Goal: Information Seeking & Learning: Understand process/instructions

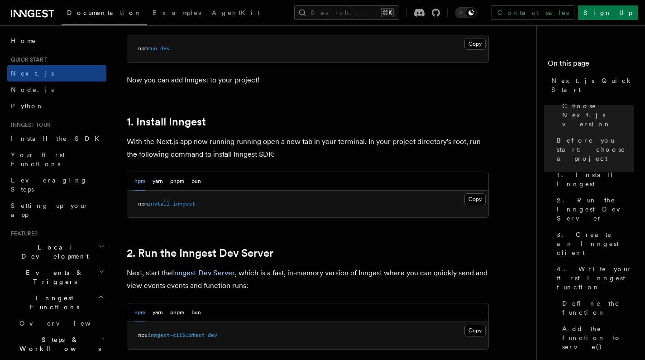
scroll to position [436, 0]
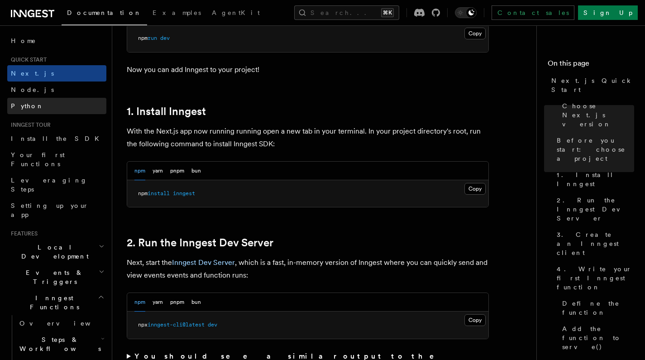
click at [37, 106] on link "Python" at bounding box center [56, 106] width 99 height 16
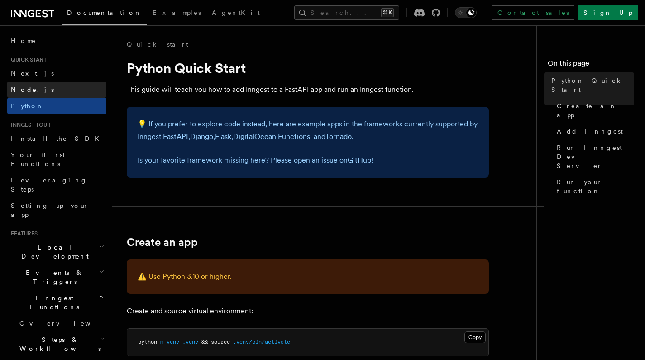
click at [38, 88] on link "Node.js" at bounding box center [56, 90] width 99 height 16
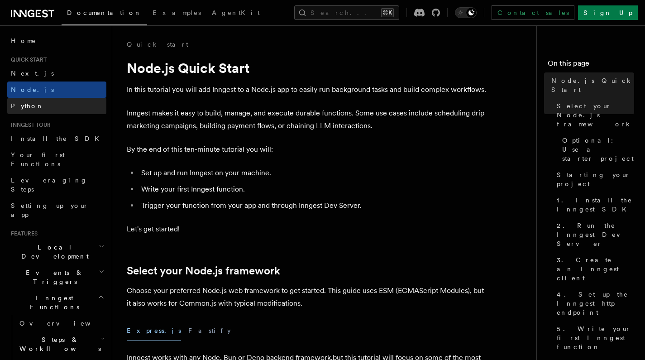
click at [40, 105] on link "Python" at bounding box center [56, 106] width 99 height 16
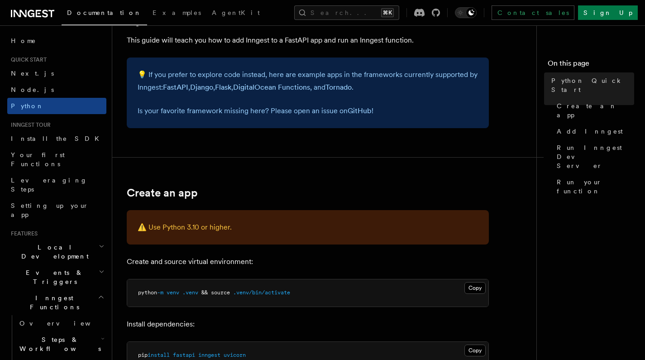
scroll to position [66, 0]
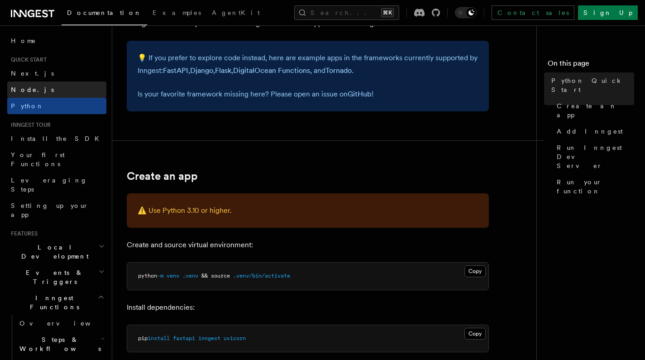
click at [30, 86] on span "Node.js" at bounding box center [32, 89] width 43 height 7
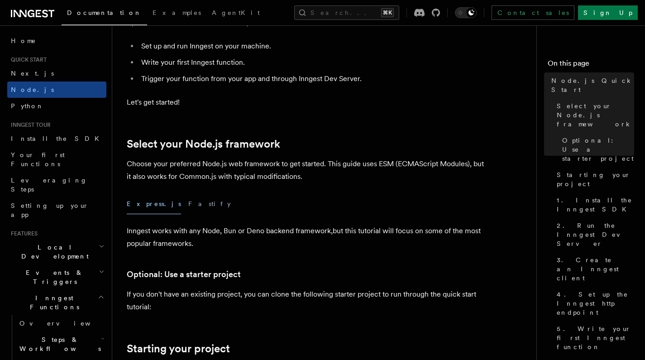
scroll to position [125, 0]
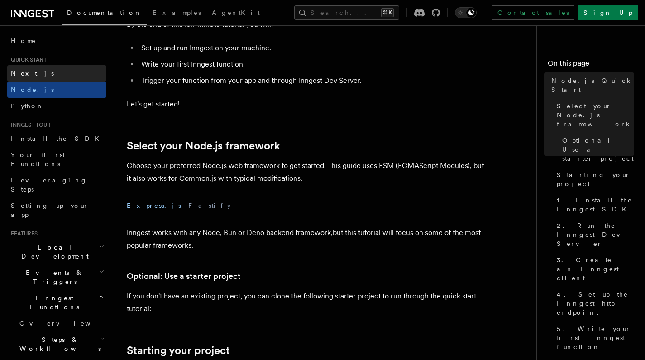
click at [38, 75] on link "Next.js" at bounding box center [56, 73] width 99 height 16
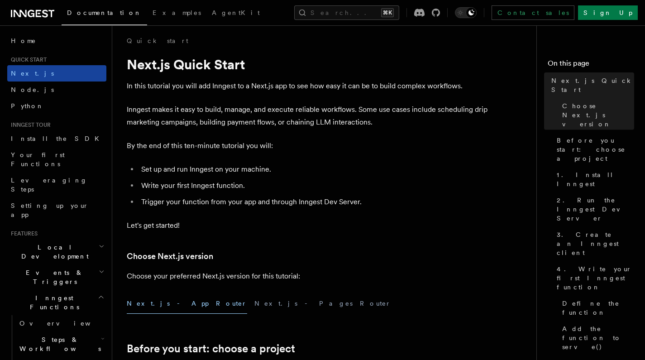
scroll to position [1, 0]
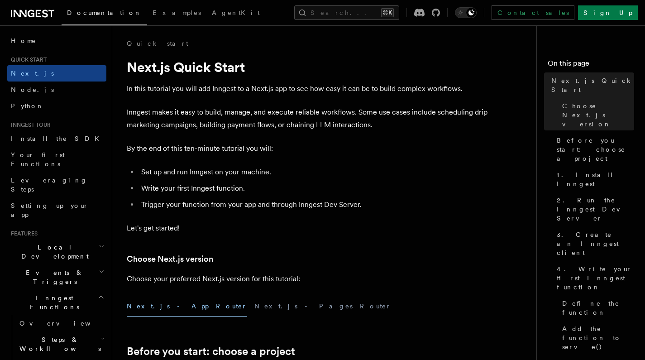
drag, startPoint x: 42, startPoint y: 297, endPoint x: 48, endPoint y: 298, distance: 6.9
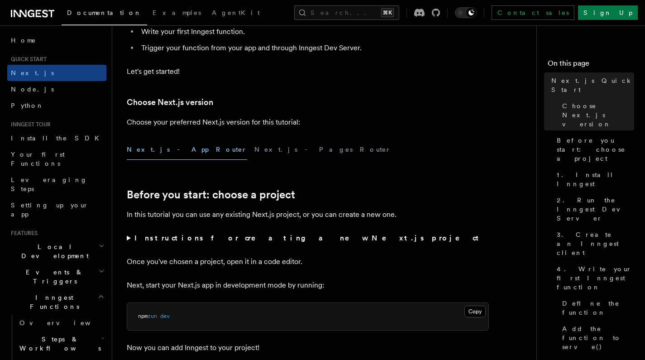
click at [52, 239] on h2 "Local Development" at bounding box center [56, 251] width 99 height 25
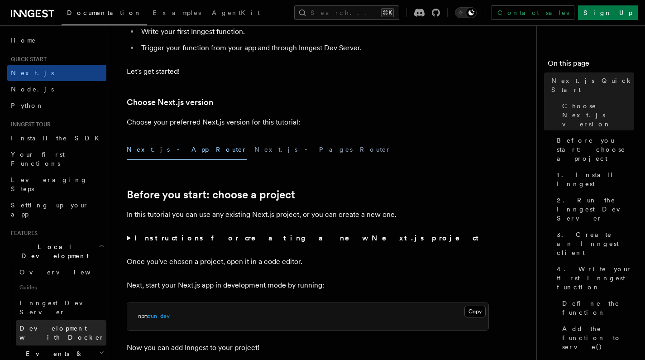
scroll to position [158, 0]
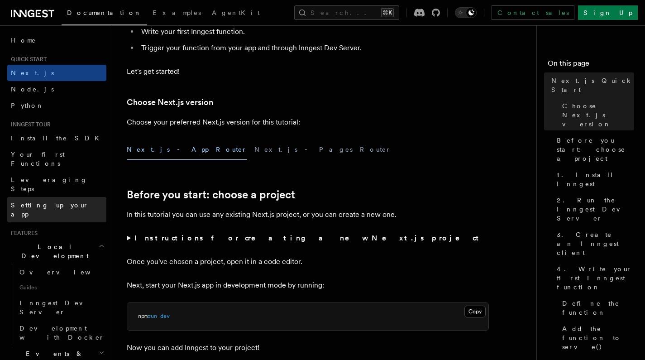
click at [58, 202] on span "Setting up your app" at bounding box center [50, 210] width 78 height 16
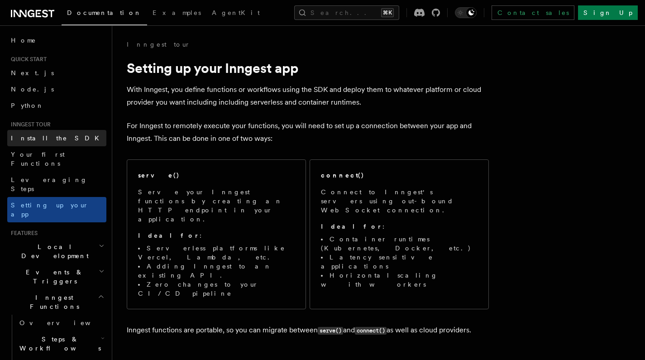
click at [46, 137] on span "Install the SDK" at bounding box center [58, 138] width 94 height 7
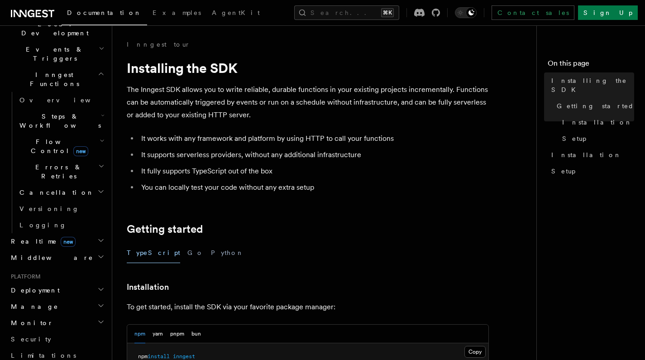
scroll to position [217, 0]
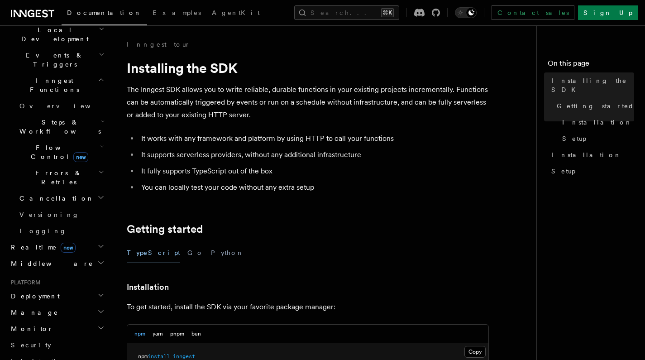
click at [77, 288] on h2 "Deployment" at bounding box center [56, 296] width 99 height 16
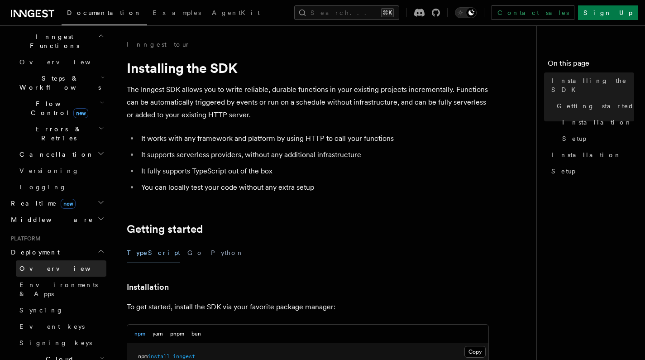
scroll to position [282, 0]
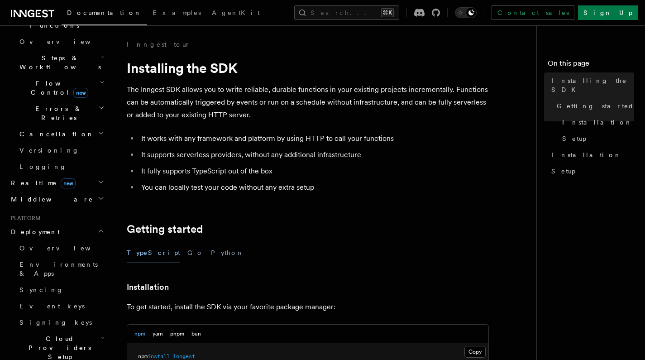
click at [84, 331] on h2 "Cloud Providers Setup" at bounding box center [61, 348] width 91 height 34
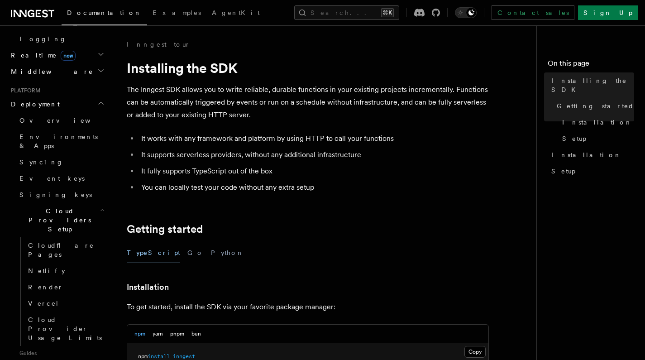
scroll to position [461, 0]
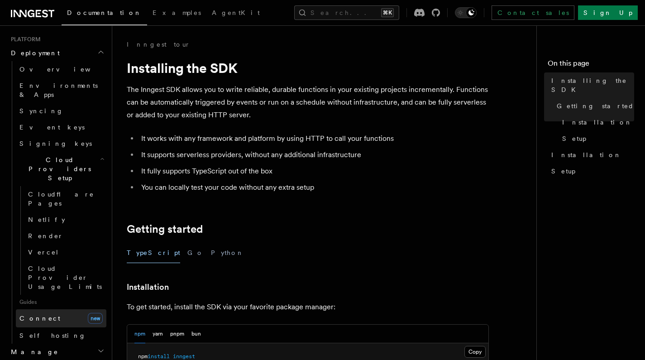
click at [43, 315] on span "Connect" at bounding box center [39, 318] width 41 height 7
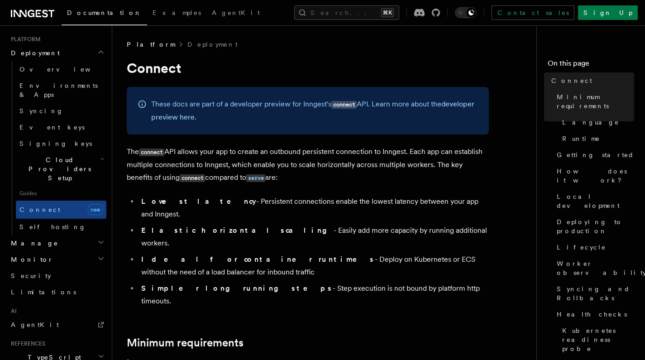
click at [282, 224] on li "Elastic horizontal scaling - Easily add more capacity by running additional wor…" at bounding box center [314, 236] width 351 height 25
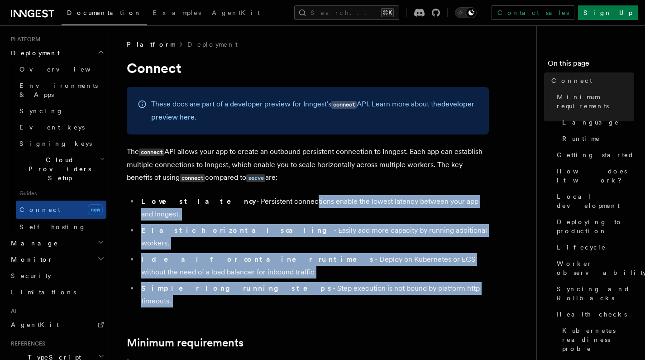
drag, startPoint x: 319, startPoint y: 272, endPoint x: 250, endPoint y: 195, distance: 103.2
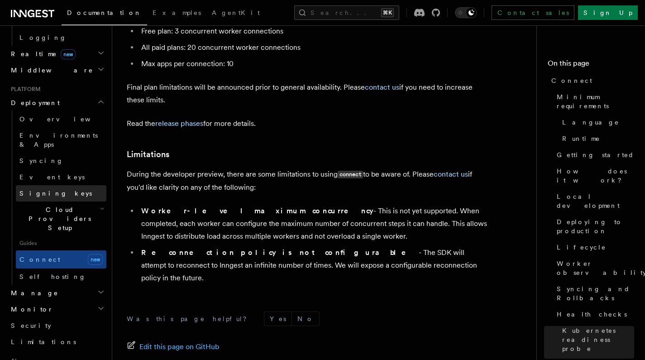
scroll to position [409, 0]
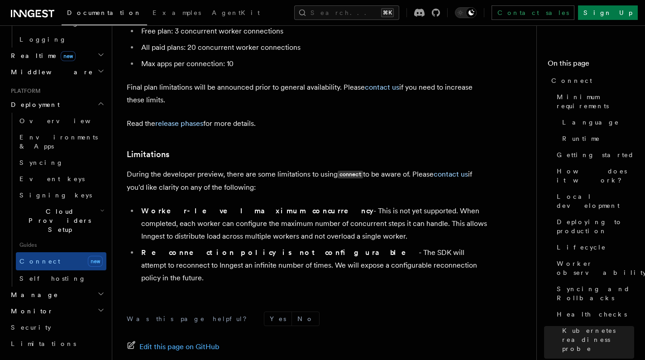
click at [52, 207] on span "Cloud Providers Setup" at bounding box center [58, 220] width 84 height 27
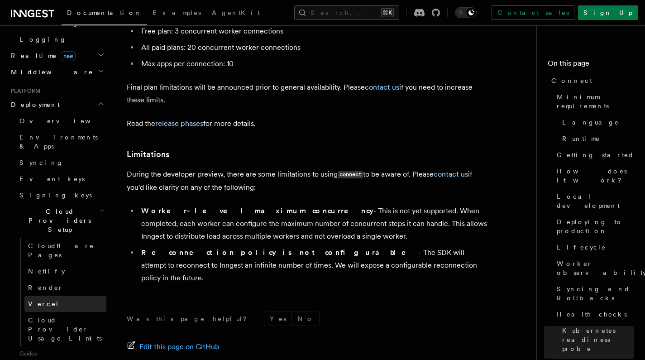
click at [46, 296] on link "Vercel" at bounding box center [65, 304] width 82 height 16
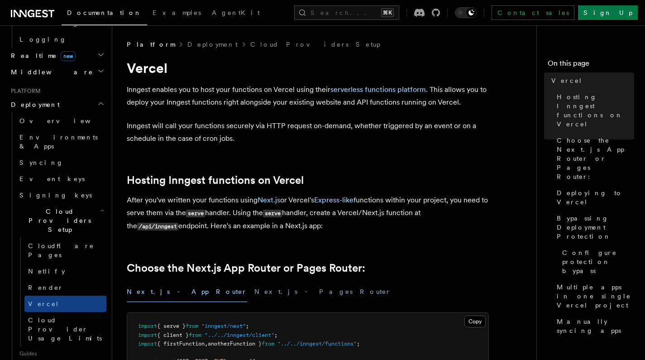
click at [259, 85] on p "Inngest enables you to host your functions on Vercel using their serverless fun…" at bounding box center [308, 95] width 362 height 25
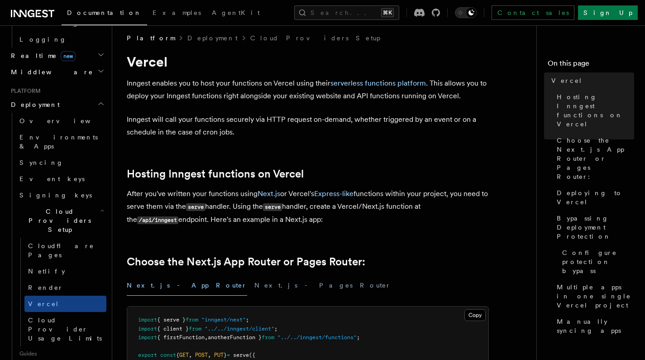
scroll to position [37, 0]
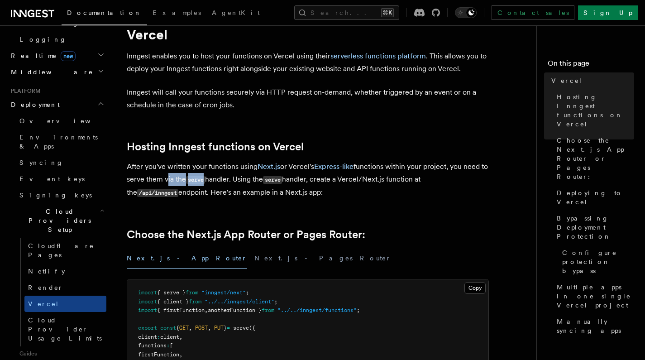
drag, startPoint x: 173, startPoint y: 175, endPoint x: 220, endPoint y: 176, distance: 47.1
click at [220, 176] on p "After you've written your functions using Next.js or Vercel's Express-like func…" at bounding box center [308, 179] width 362 height 39
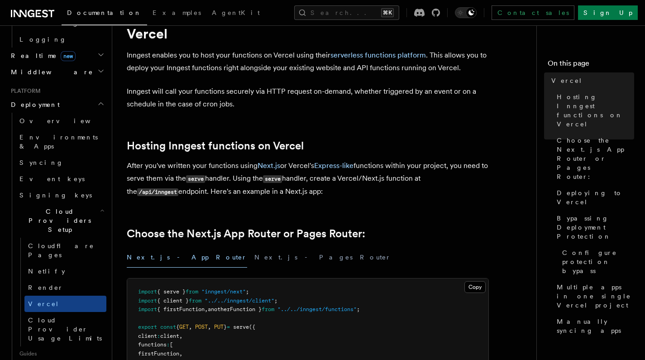
click at [251, 182] on p "After you've written your functions using Next.js or Vercel's Express-like func…" at bounding box center [308, 178] width 362 height 39
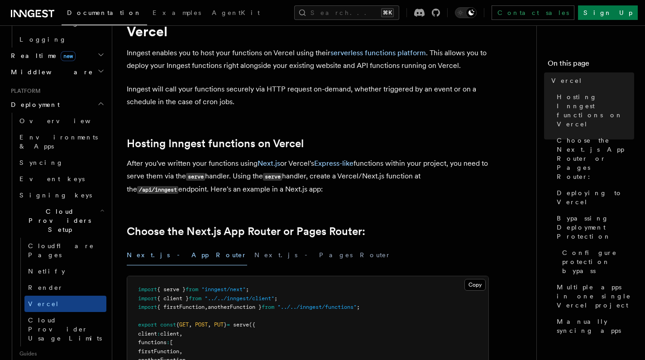
drag, startPoint x: 242, startPoint y: 178, endPoint x: 376, endPoint y: 191, distance: 134.2
click at [376, 191] on p "After you've written your functions using Next.js or Vercel's Express-like func…" at bounding box center [308, 176] width 362 height 39
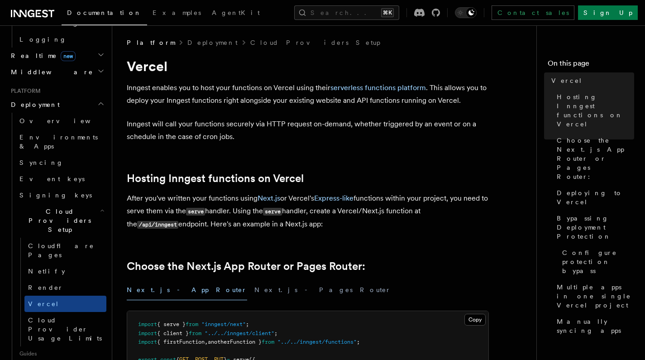
scroll to position [0, 0]
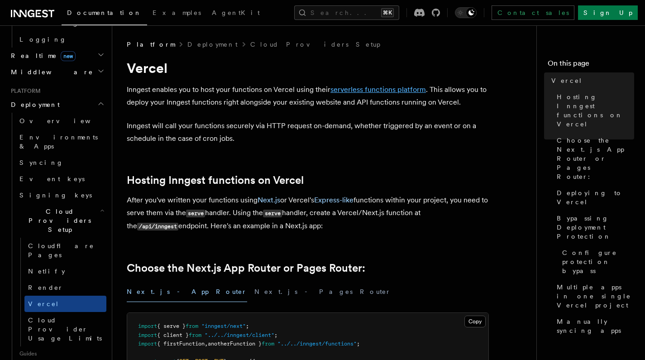
click at [380, 86] on link "serverless functions platform" at bounding box center [379, 89] width 96 height 9
